Goal: Check status: Check status

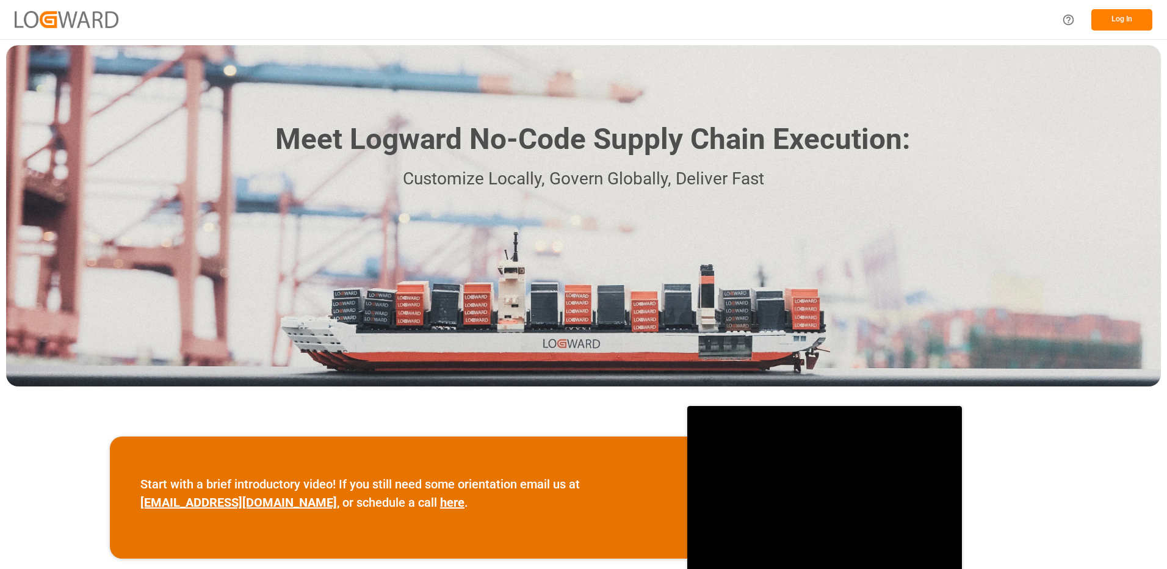
click at [1114, 26] on button "Log In" at bounding box center [1121, 19] width 61 height 21
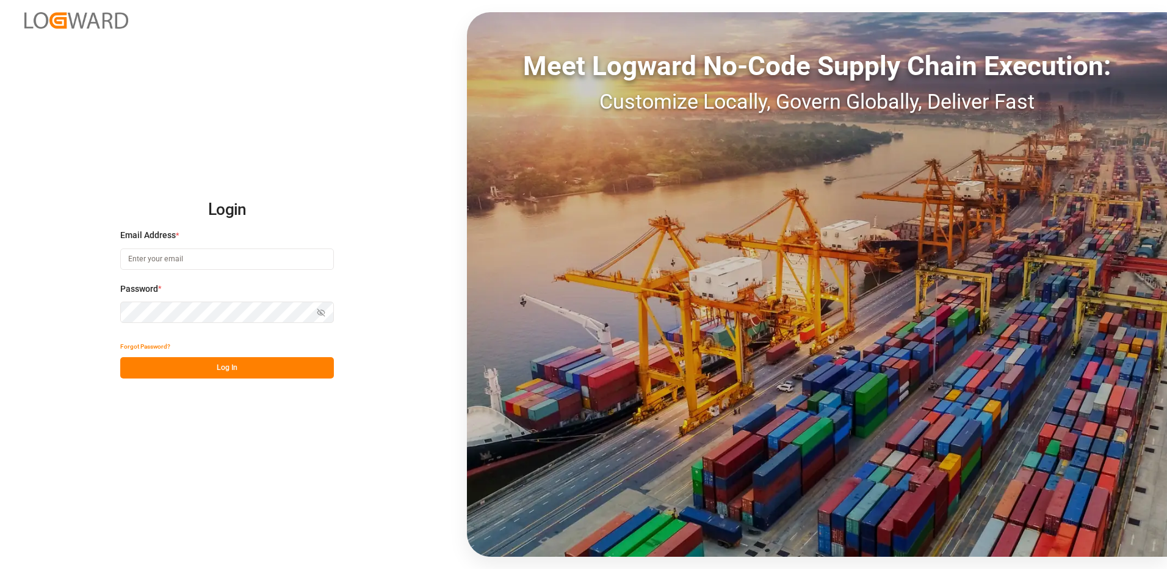
type input "[PERSON_NAME][EMAIL_ADDRESS][DOMAIN_NAME]"
click at [221, 361] on button "Log In" at bounding box center [227, 367] width 214 height 21
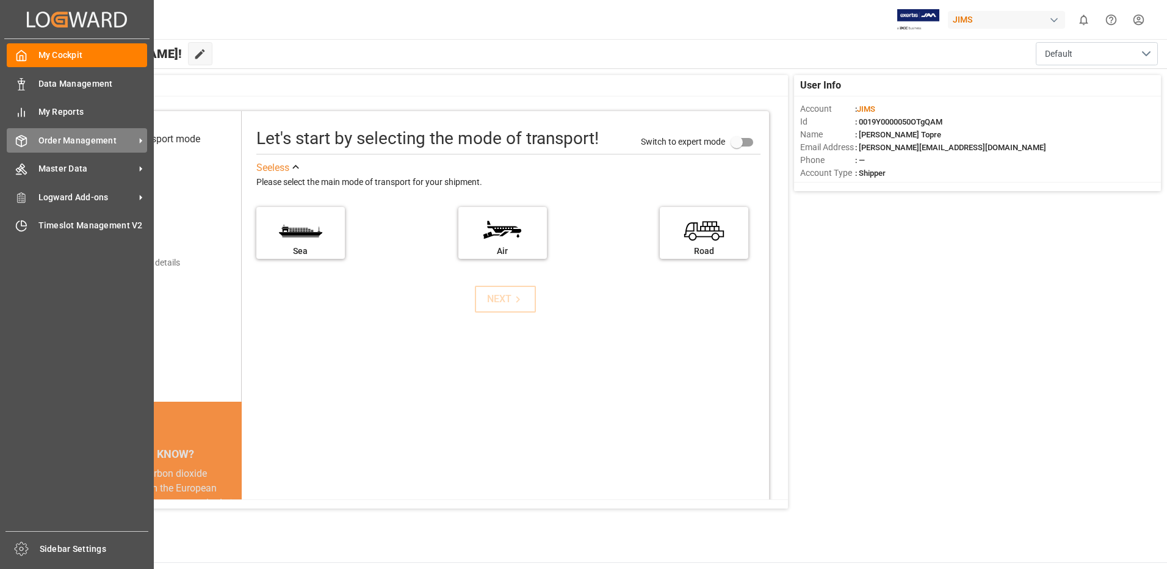
click at [63, 140] on span "Order Management" at bounding box center [86, 140] width 96 height 13
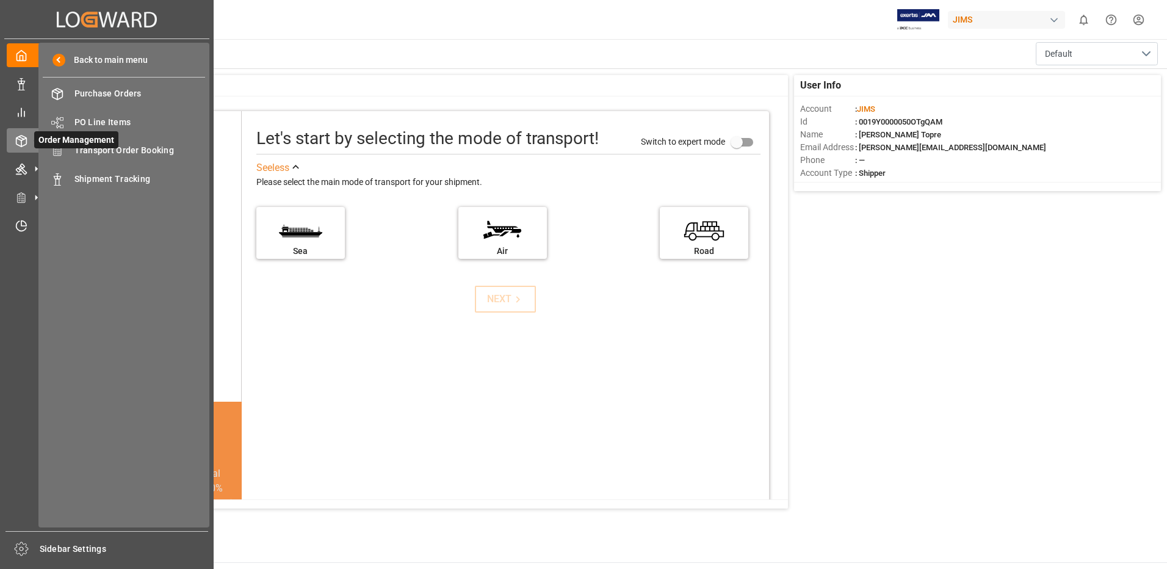
click at [18, 139] on polyline at bounding box center [21, 139] width 10 height 2
click at [31, 165] on icon at bounding box center [36, 168] width 13 height 13
click at [32, 151] on div "Order Management Order Management" at bounding box center [107, 140] width 200 height 24
click at [114, 179] on span "Shipment Tracking" at bounding box center [139, 179] width 131 height 13
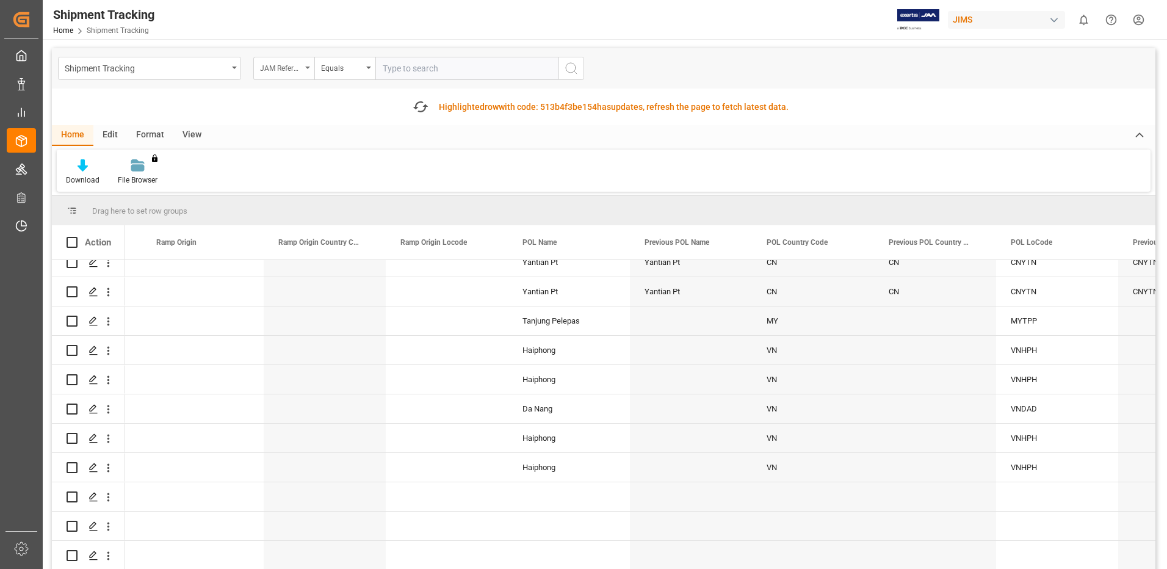
click at [299, 68] on div "JAM Reference Number" at bounding box center [280, 67] width 41 height 14
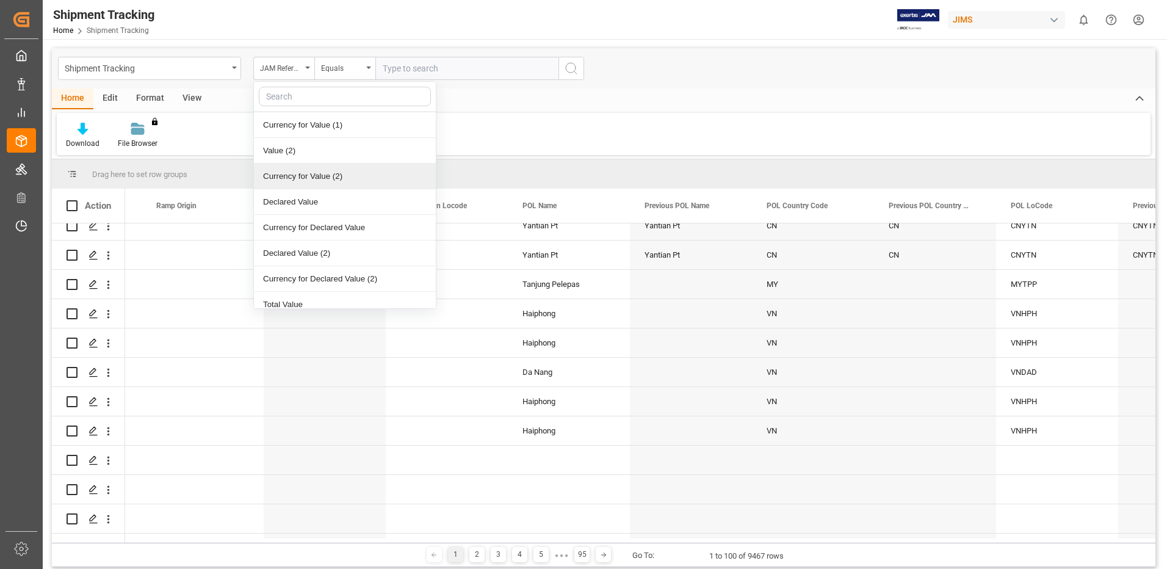
click at [494, 129] on div "Download File Browser You don't have permission for this feature. Contact admin." at bounding box center [603, 134] width 1093 height 42
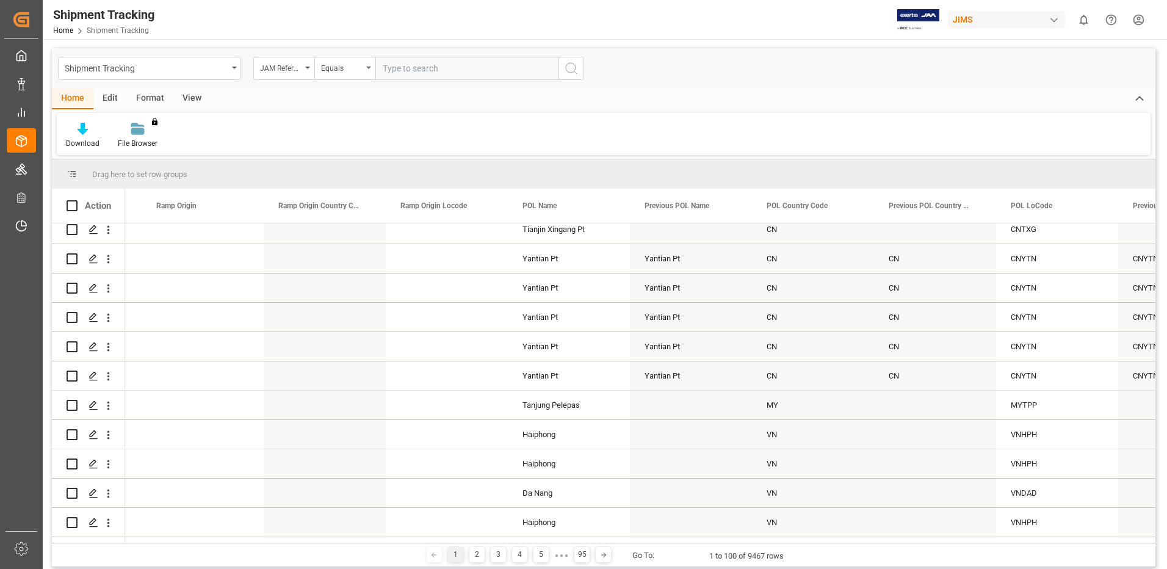
scroll to position [183, 0]
click at [301, 73] on div "JAM Reference Number" at bounding box center [280, 67] width 41 height 14
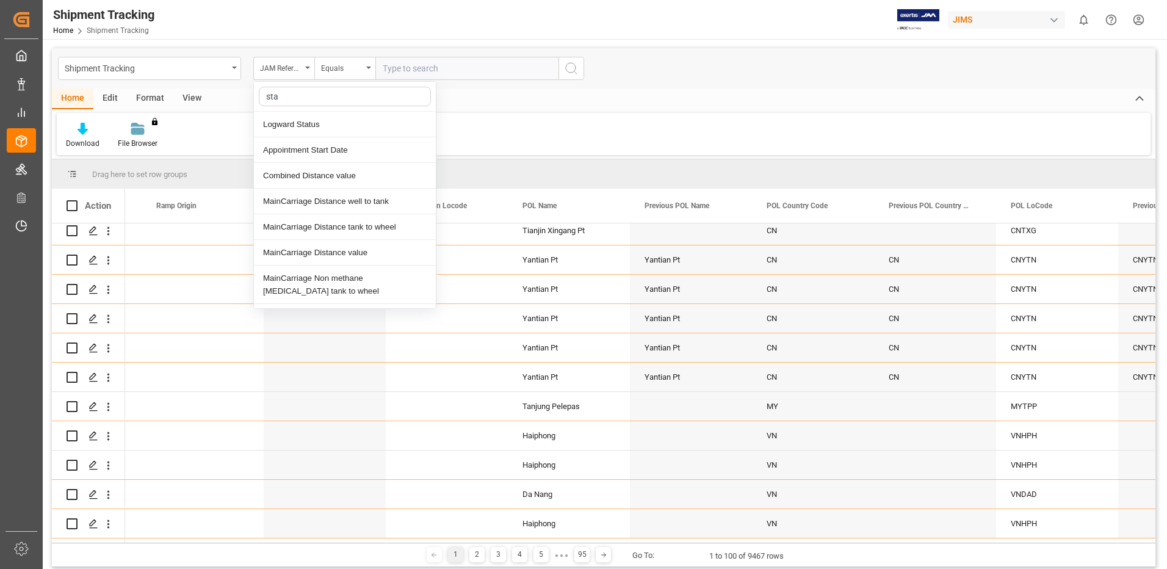
type input "stat"
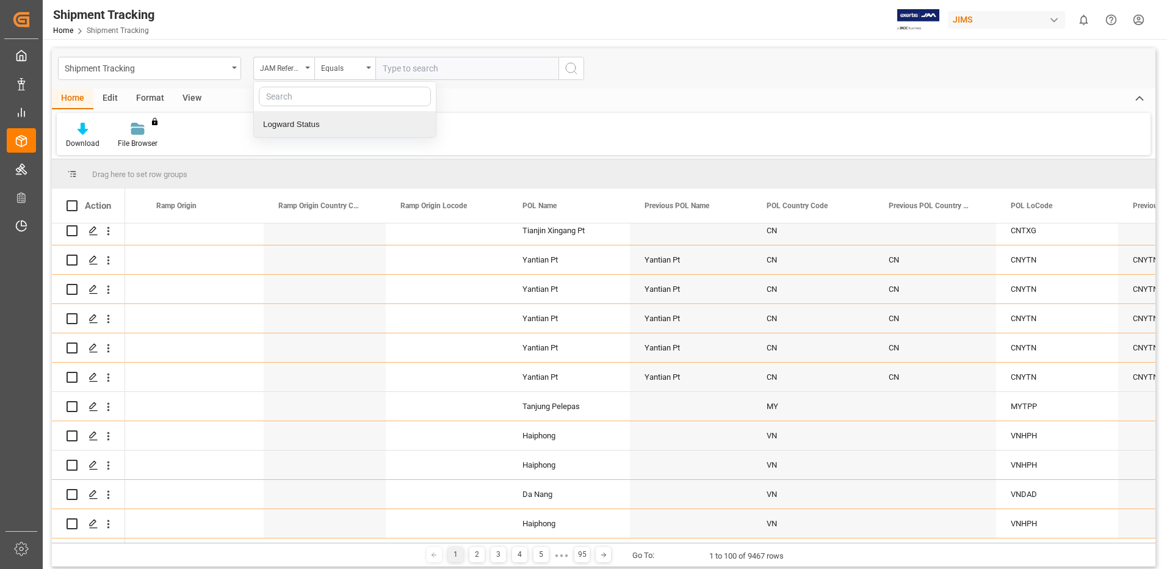
click at [602, 133] on div "Download File Browser You don't have permission for this feature. Contact admin." at bounding box center [603, 134] width 1093 height 42
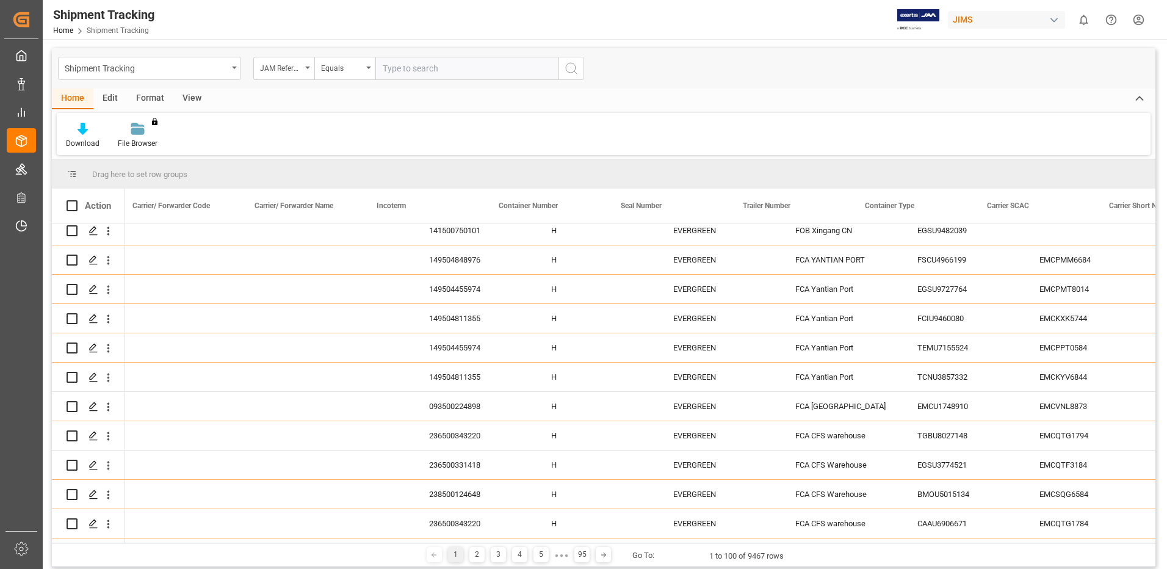
scroll to position [0, 2326]
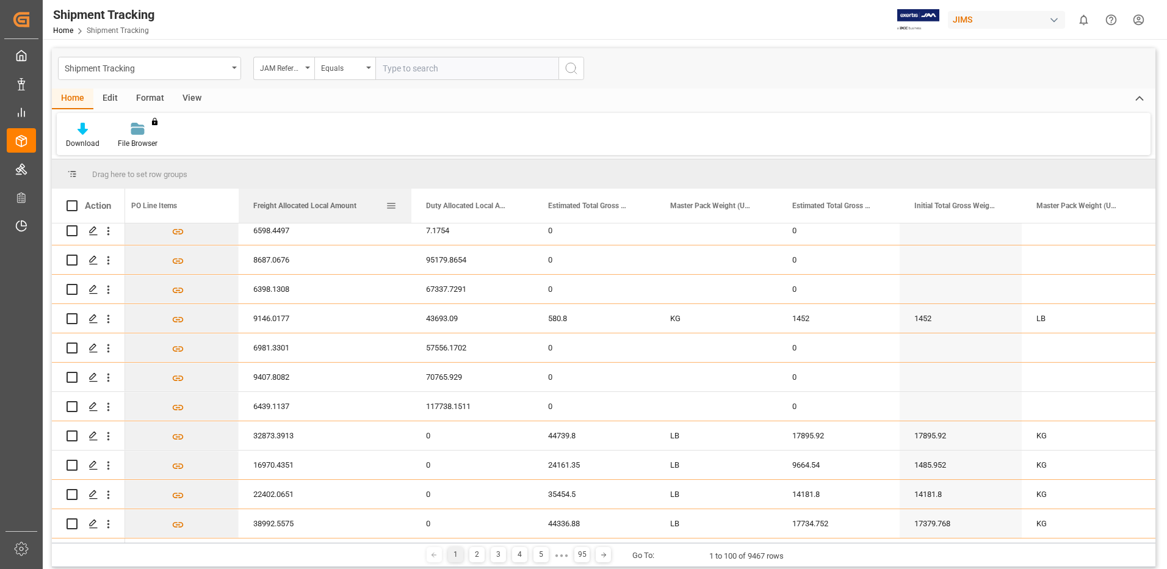
drag, startPoint x: 358, startPoint y: 207, endPoint x: 409, endPoint y: 206, distance: 50.7
click at [409, 206] on div at bounding box center [411, 206] width 5 height 34
